Goal: Task Accomplishment & Management: Use online tool/utility

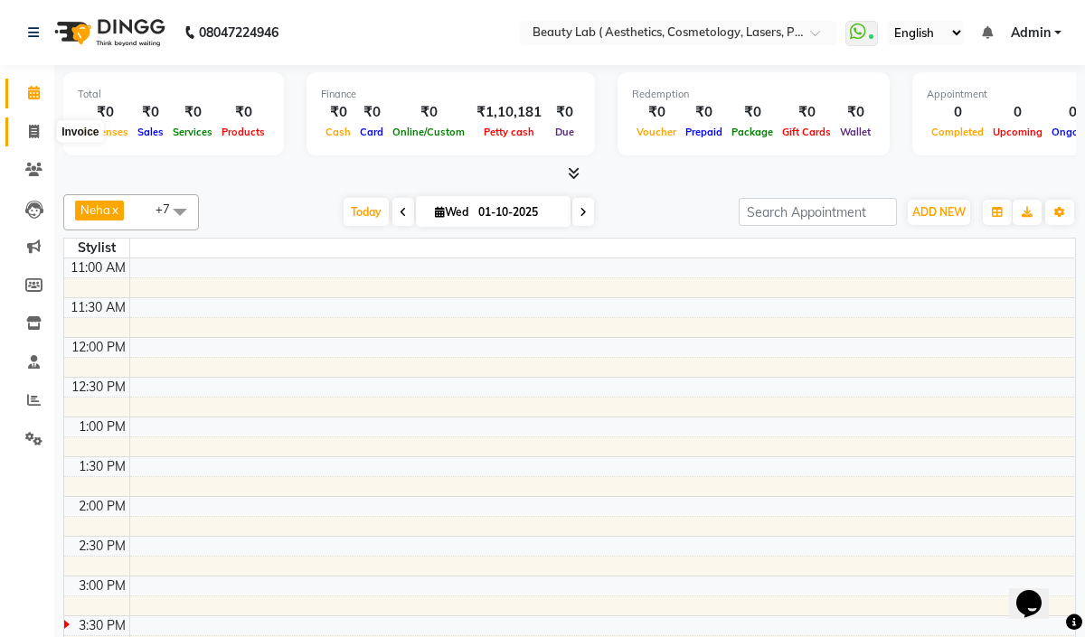
click at [33, 137] on icon at bounding box center [34, 132] width 10 height 14
select select "7169"
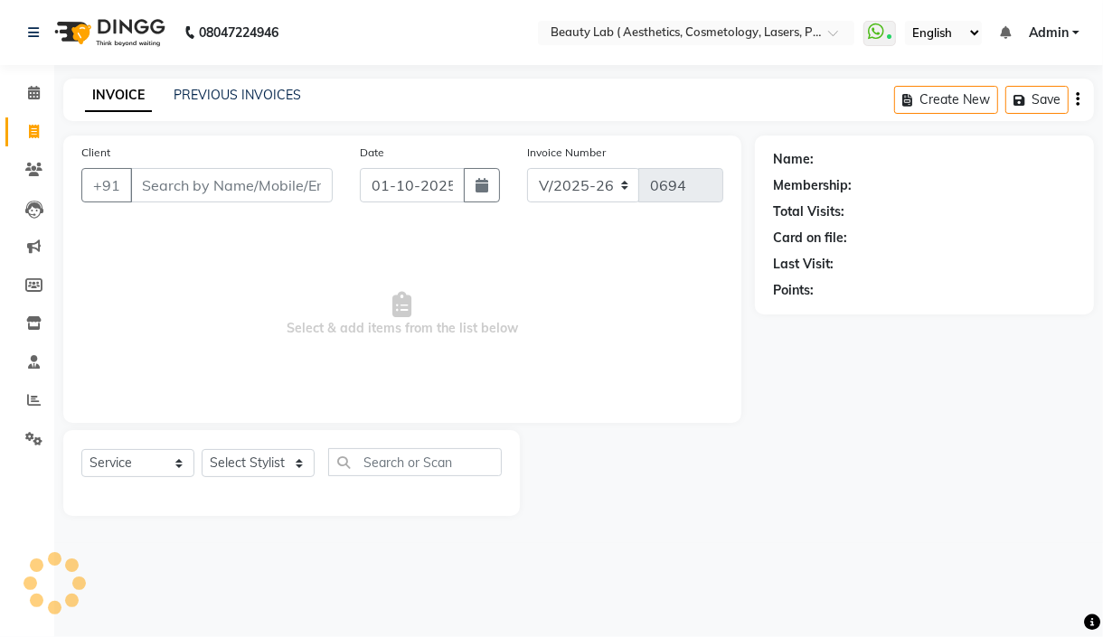
select select "product"
